Goal: Task Accomplishment & Management: Manage account settings

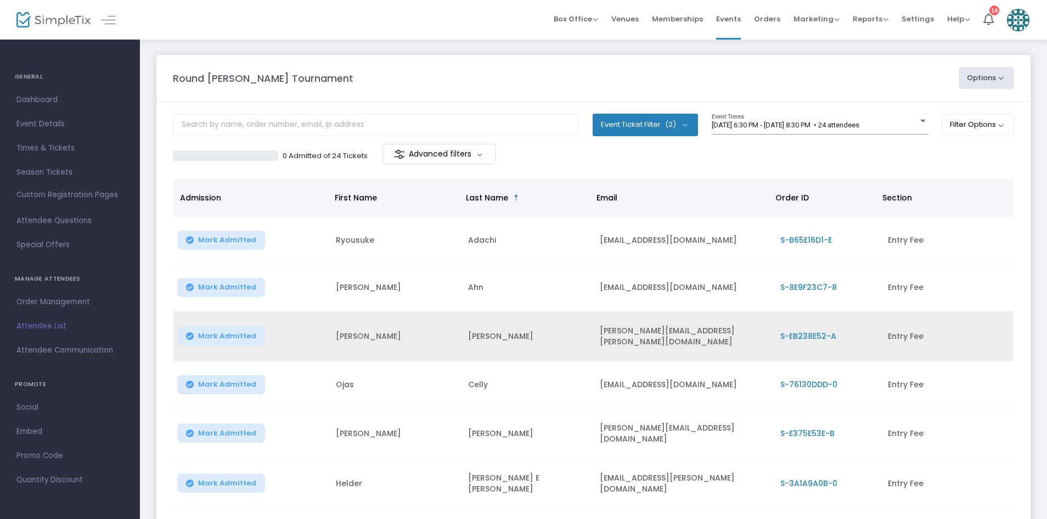
scroll to position [195, 0]
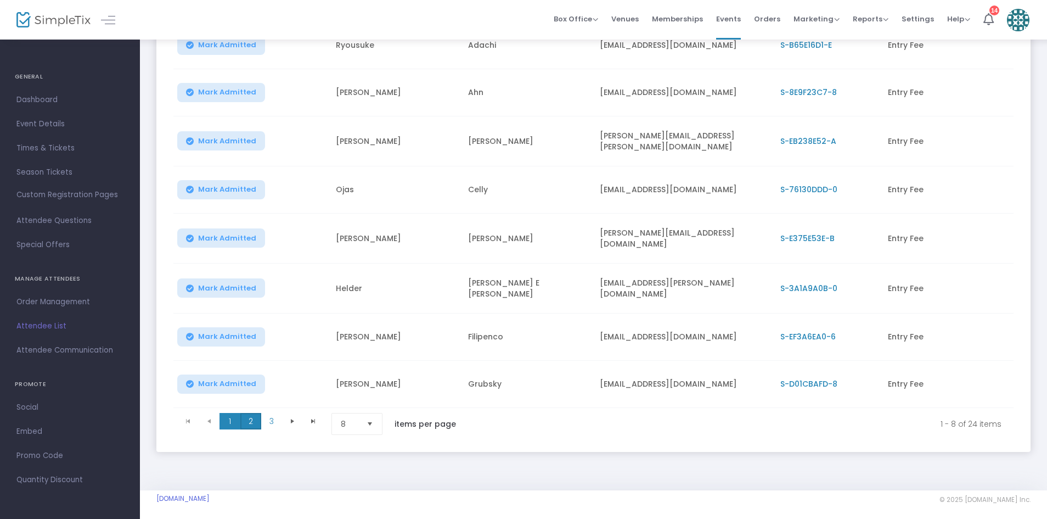
click at [250, 416] on span "2" at bounding box center [250, 421] width 21 height 16
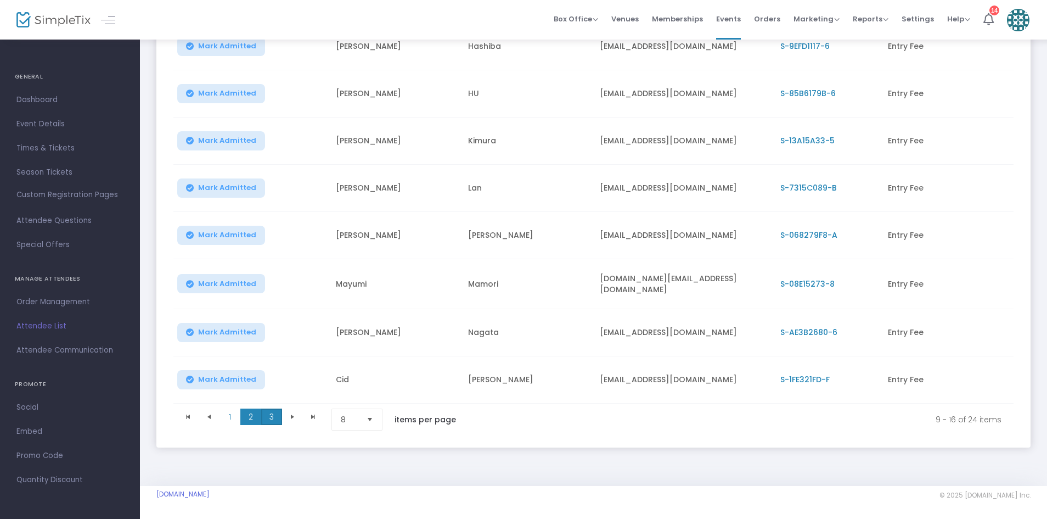
click at [277, 414] on span "3" at bounding box center [271, 416] width 21 height 16
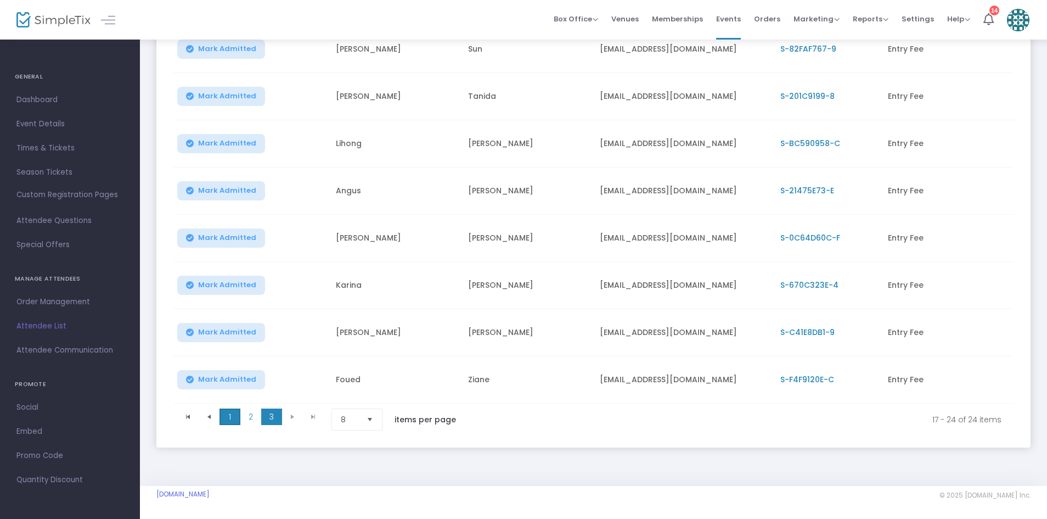
click at [225, 408] on span "1" at bounding box center [230, 416] width 21 height 16
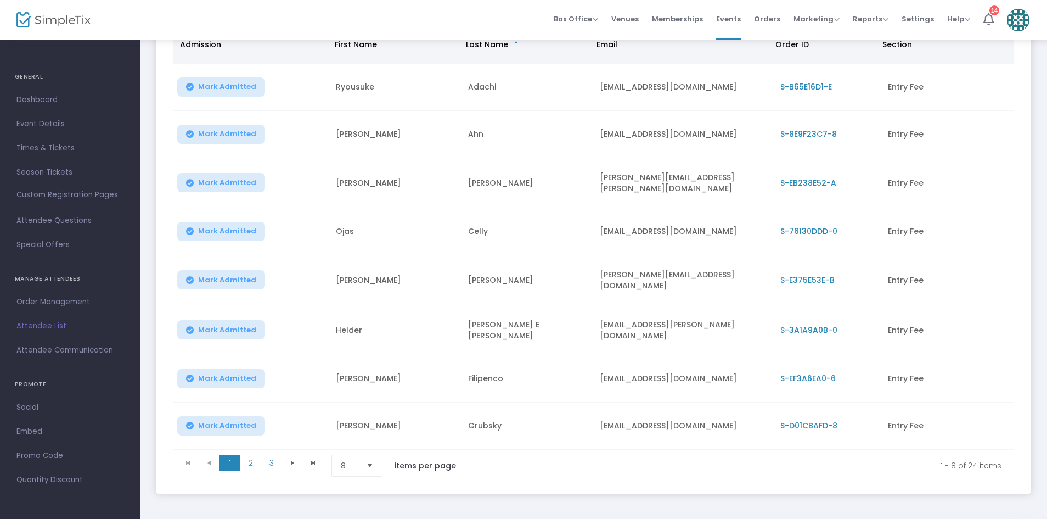
scroll to position [154, 0]
click at [247, 449] on kendo-pager "1 2 3 1 2 3 1 - 8 of 24 items 8 items per page" at bounding box center [593, 464] width 840 height 31
click at [249, 454] on span "2" at bounding box center [250, 462] width 21 height 16
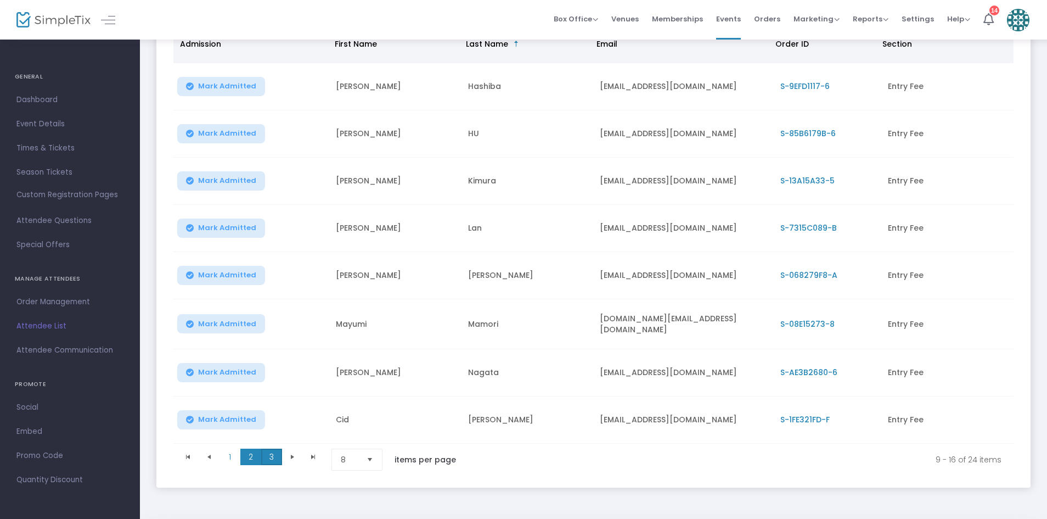
click at [267, 458] on span "3" at bounding box center [271, 456] width 21 height 16
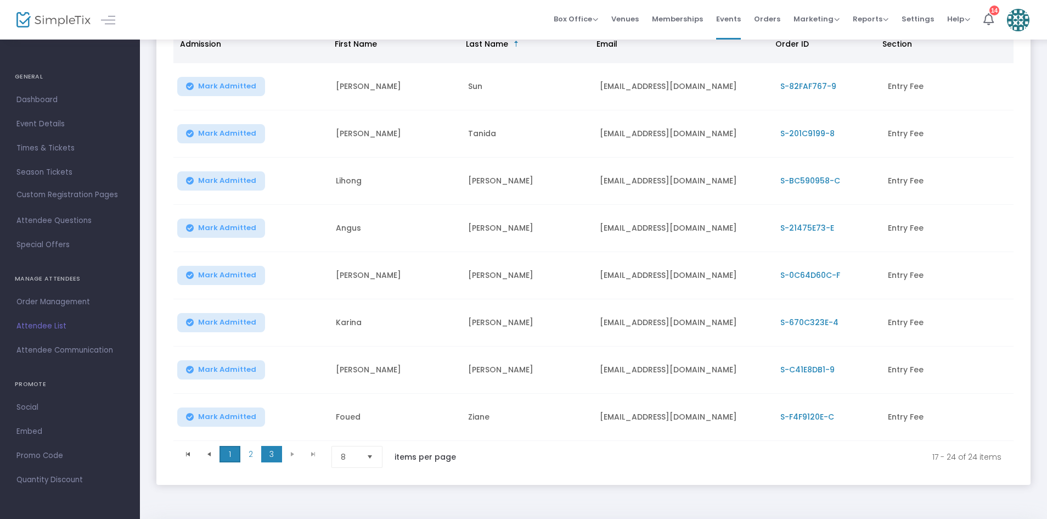
click at [238, 452] on span "1" at bounding box center [230, 454] width 21 height 16
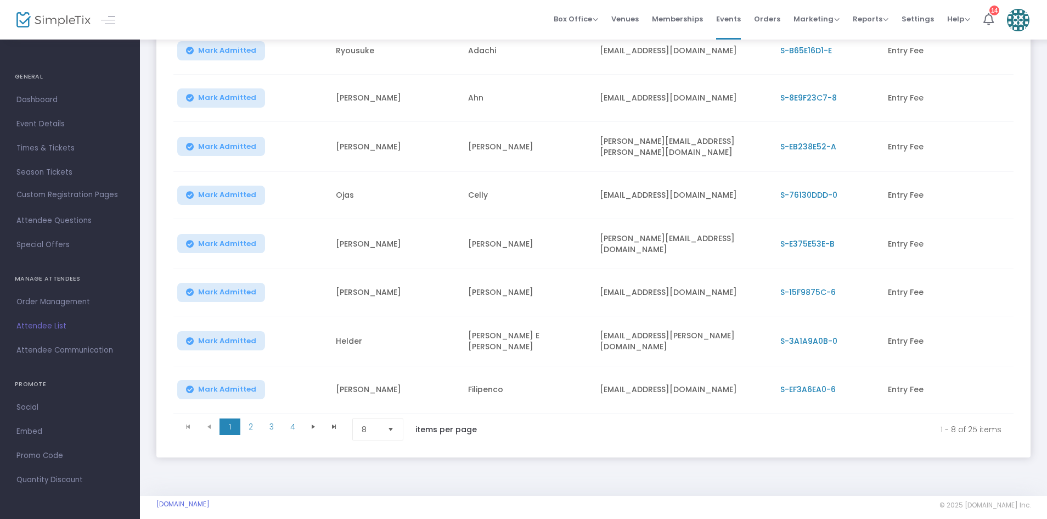
scroll to position [189, 0]
click at [249, 419] on span "2" at bounding box center [250, 427] width 21 height 16
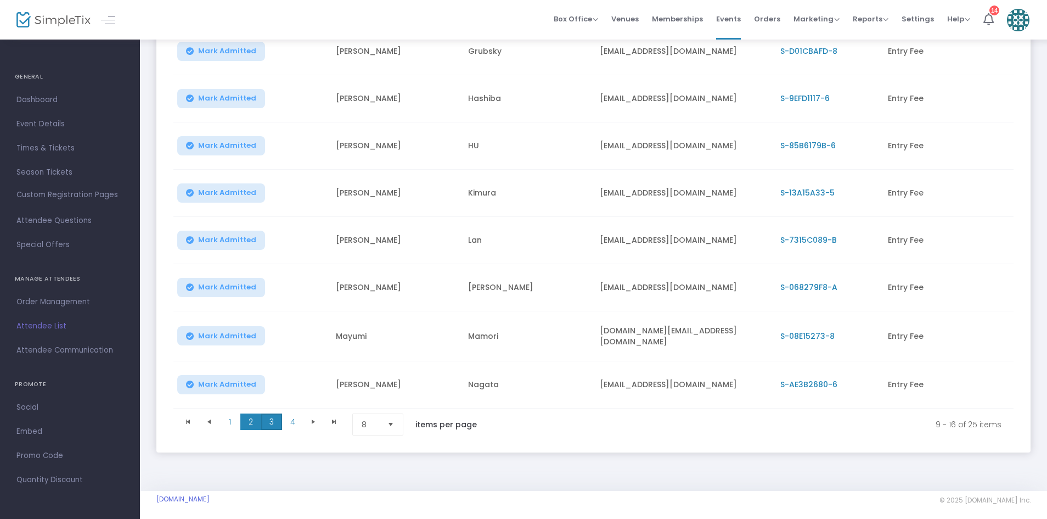
click at [278, 424] on span "3" at bounding box center [271, 421] width 21 height 16
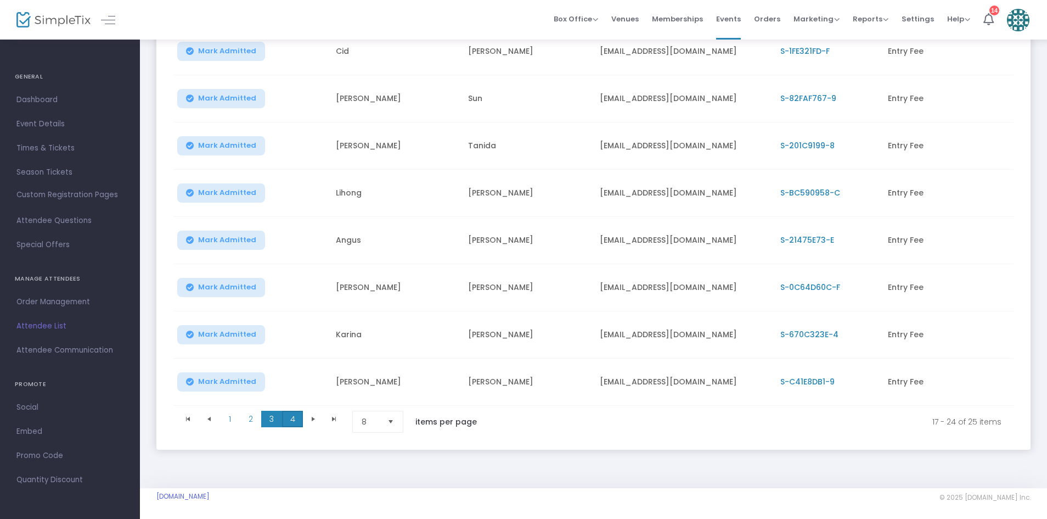
click at [289, 424] on span "4" at bounding box center [292, 419] width 21 height 16
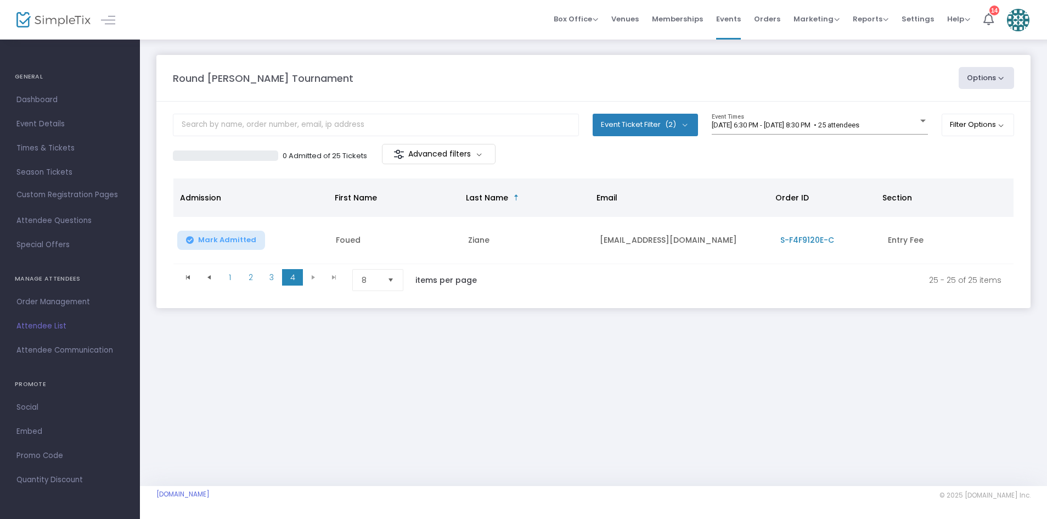
scroll to position [0, 0]
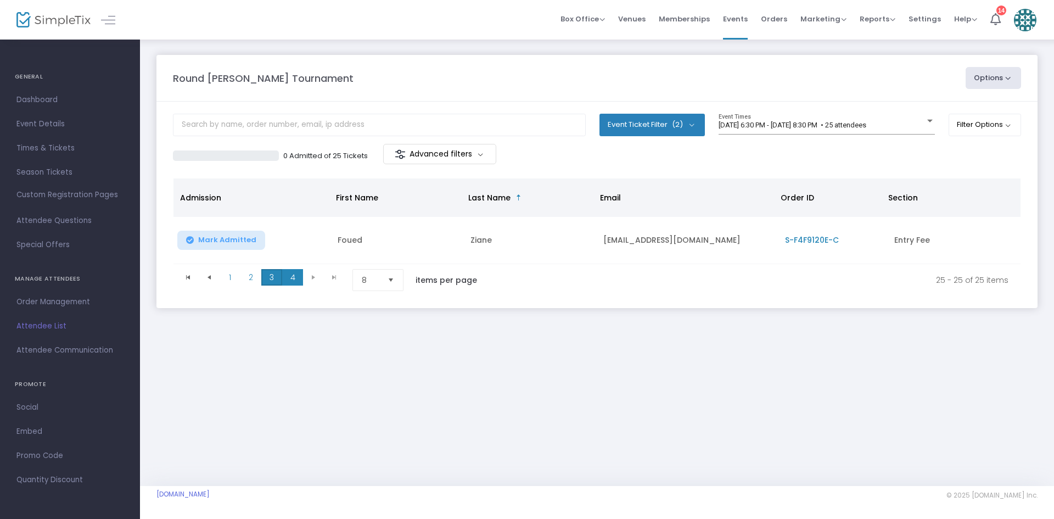
click at [264, 283] on span "3" at bounding box center [271, 277] width 21 height 16
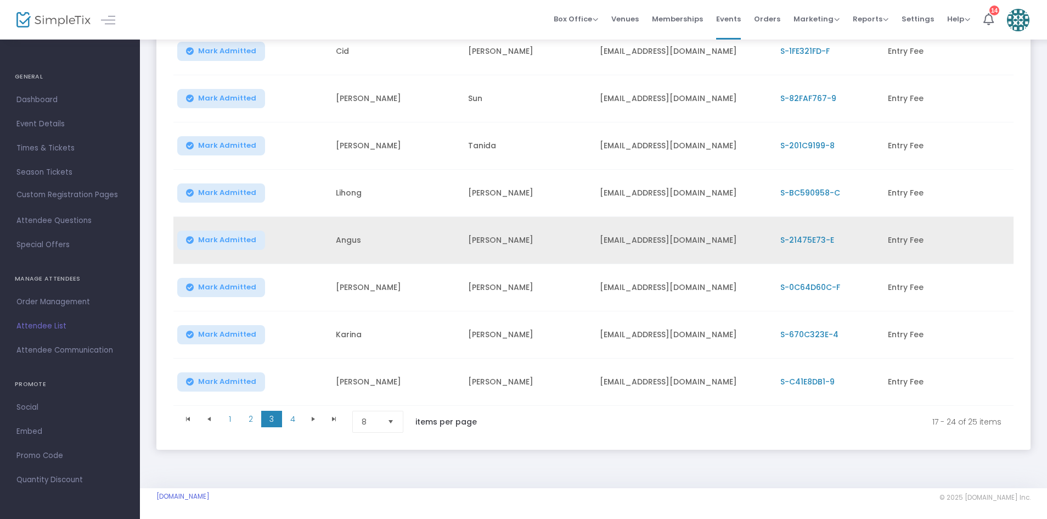
scroll to position [194, 0]
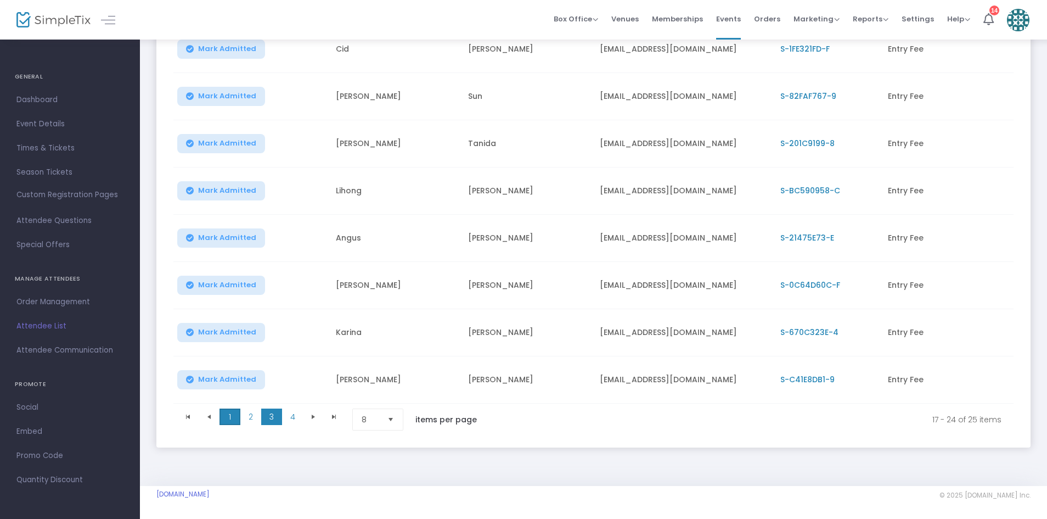
click at [222, 414] on span "1" at bounding box center [230, 416] width 21 height 16
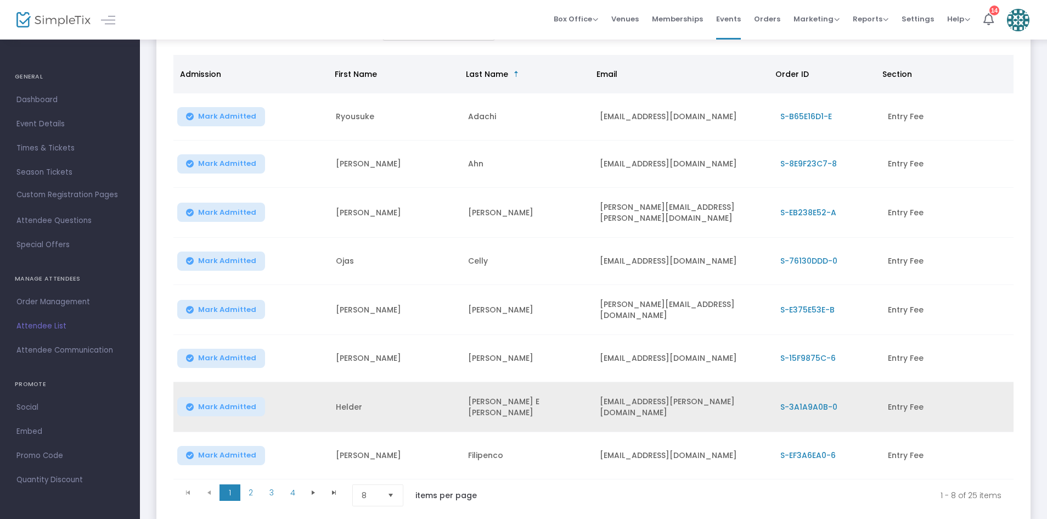
scroll to position [122, 0]
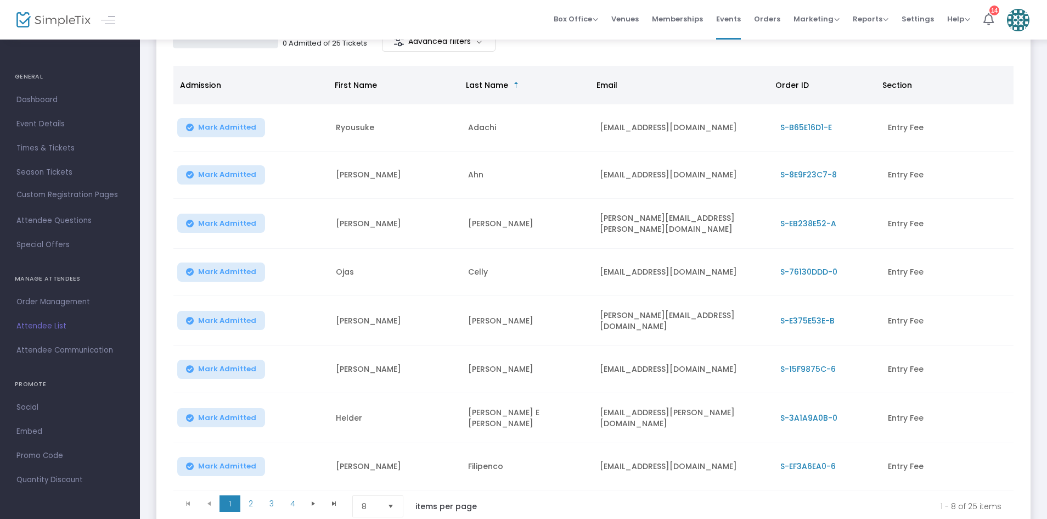
scroll to position [110, 0]
